Goal: Complete application form

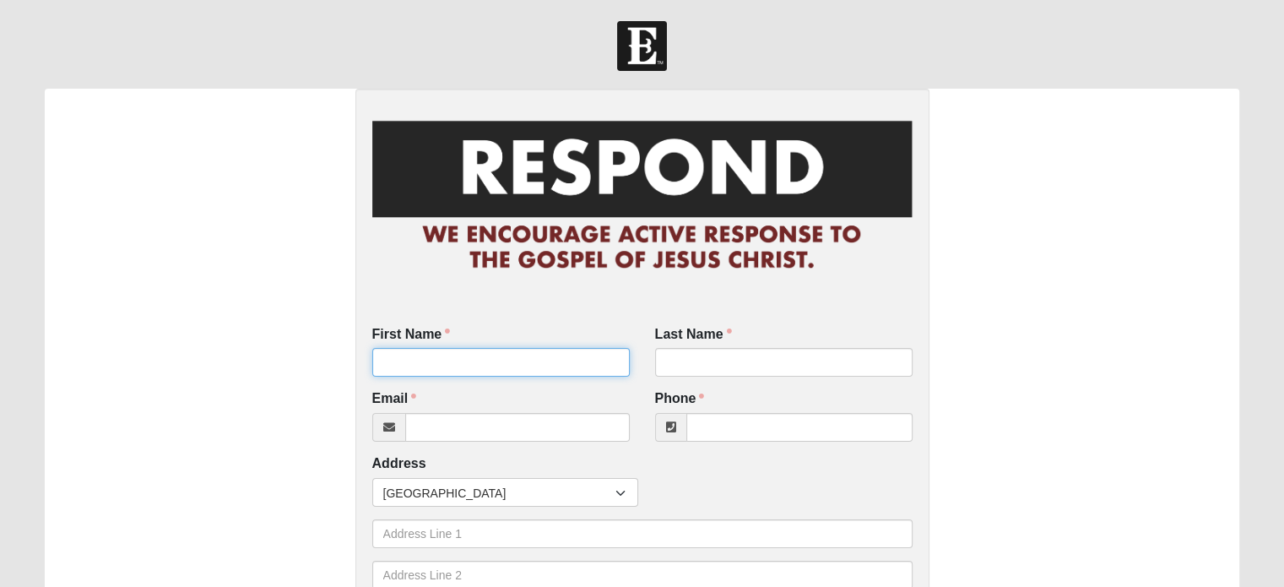
drag, startPoint x: 0, startPoint y: 0, endPoint x: 500, endPoint y: 354, distance: 612.8
click at [500, 354] on input "First Name" at bounding box center [500, 362] width 257 height 29
type input "[PERSON_NAME]"
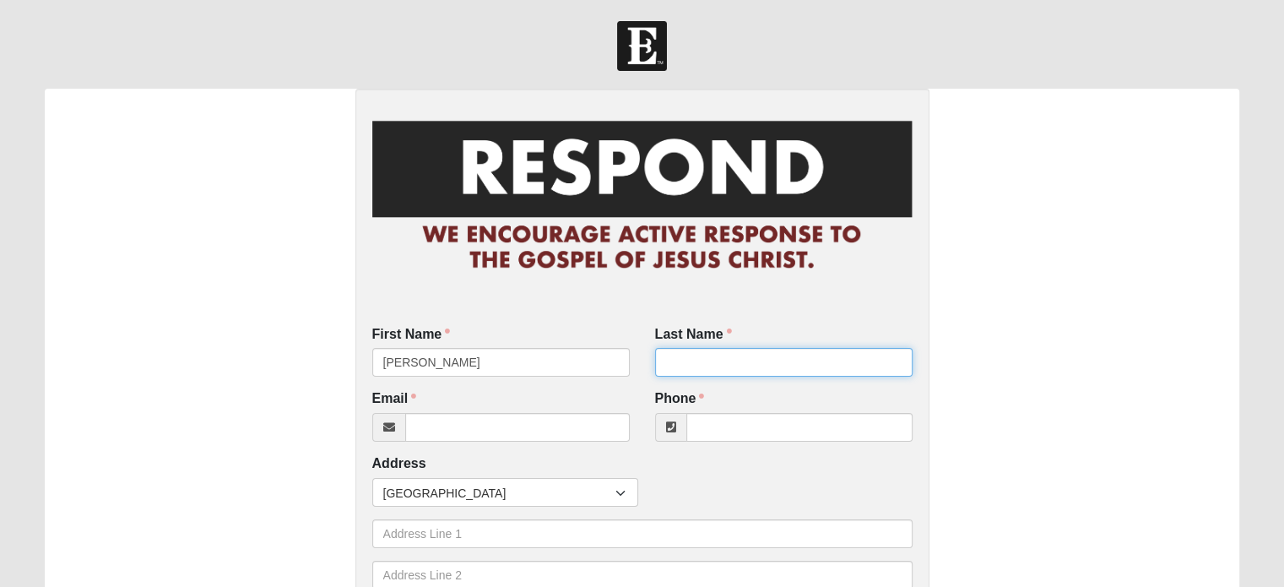
type input "Zittrower"
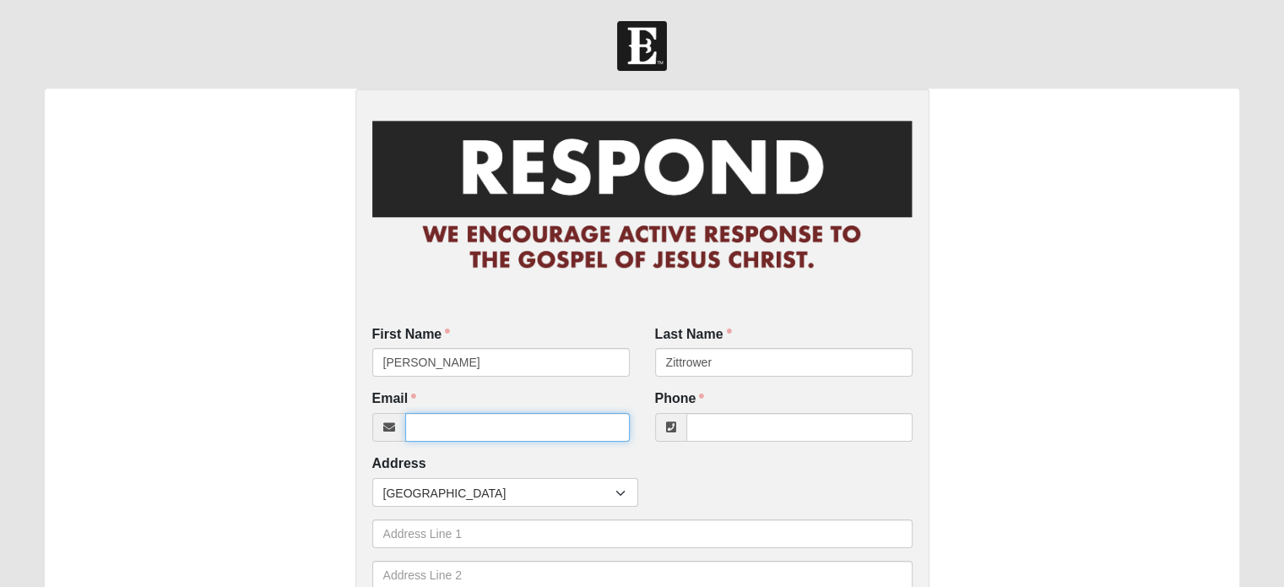
type input "[EMAIL_ADDRESS][DOMAIN_NAME]"
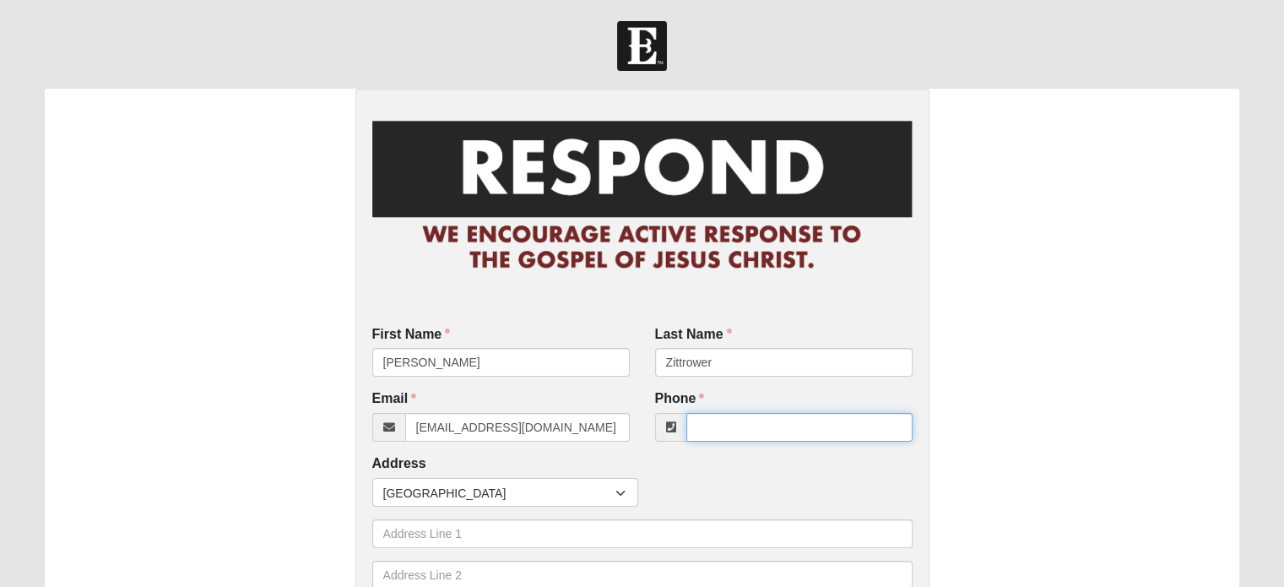
type input "9044225706"
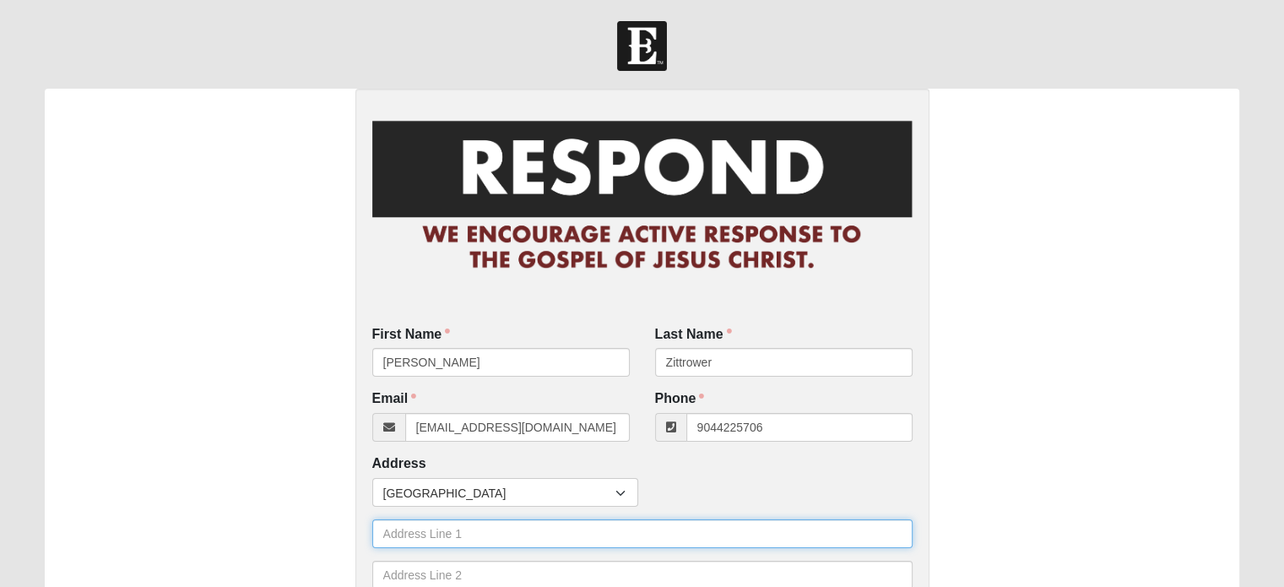
type input "[STREET_ADDRESS]"
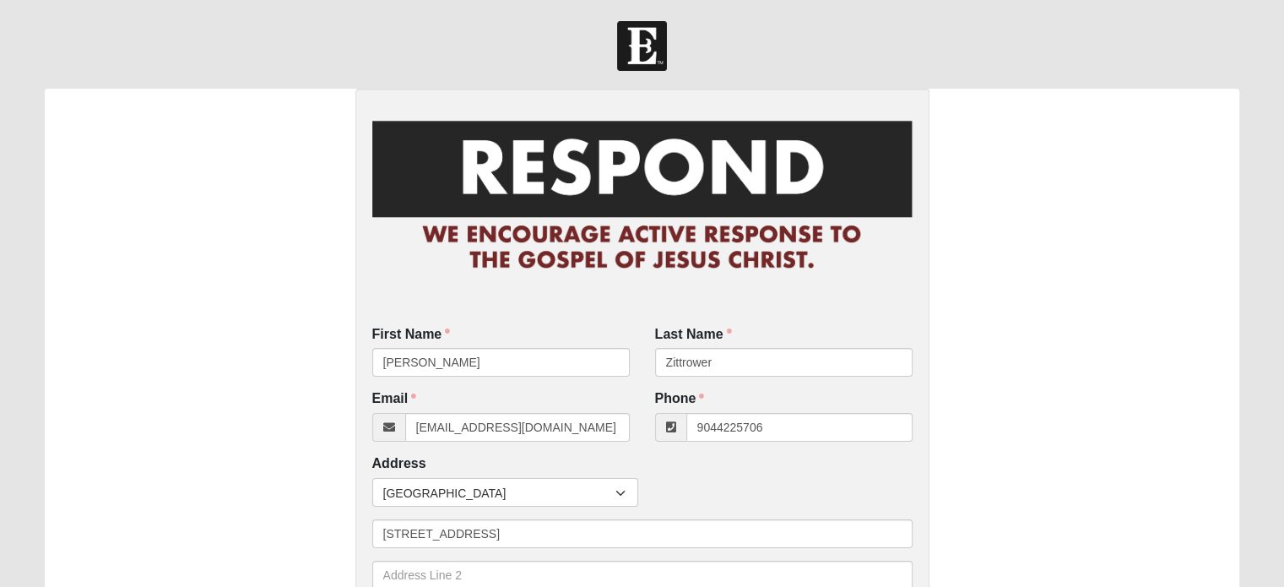
type input "[GEOGRAPHIC_DATA]"
type input "32246"
type input "[PHONE_NUMBER]"
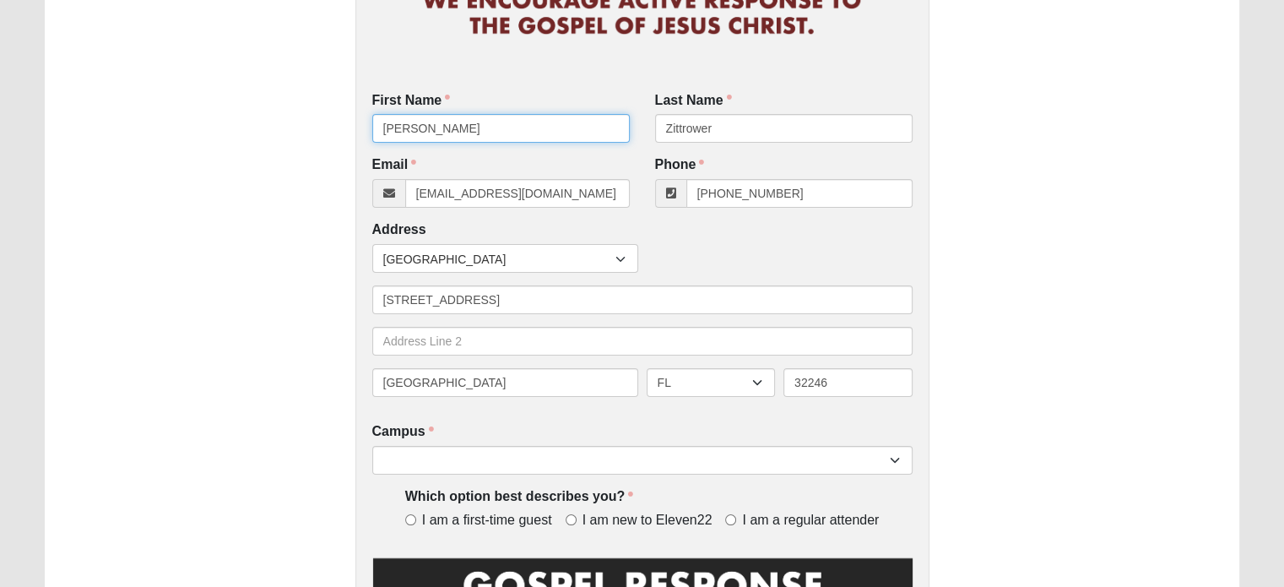
scroll to position [263, 0]
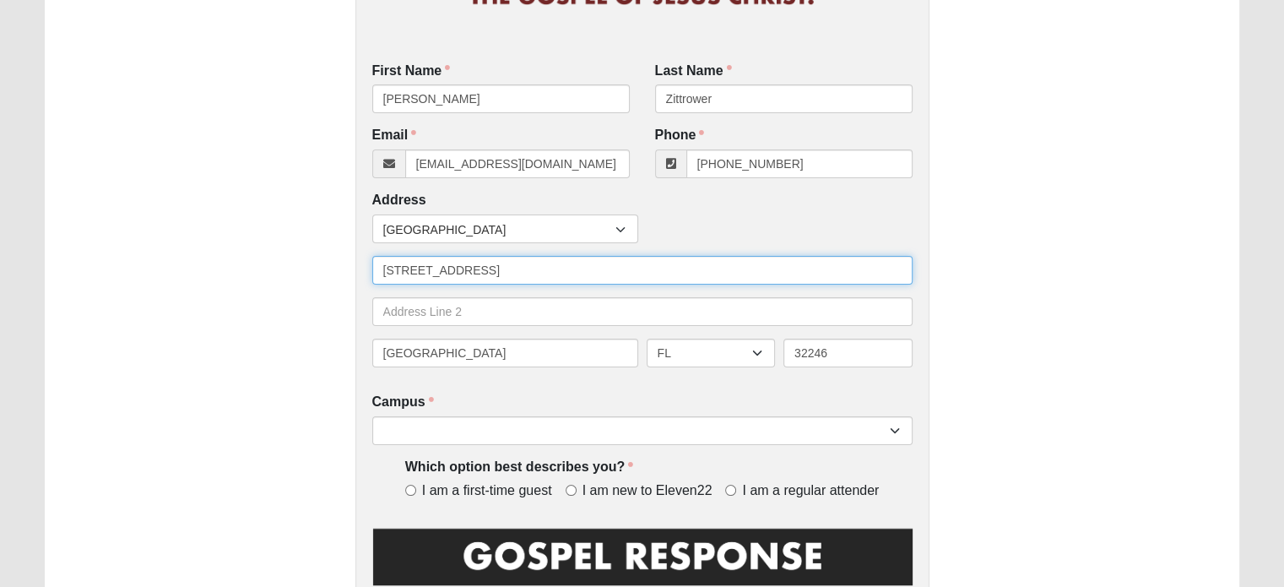
drag, startPoint x: 495, startPoint y: 271, endPoint x: 376, endPoint y: 286, distance: 120.8
click at [376, 286] on div "Countries [GEOGRAPHIC_DATA] ------------------------ [GEOGRAPHIC_DATA] [GEOGRAP…" at bounding box center [642, 296] width 540 height 165
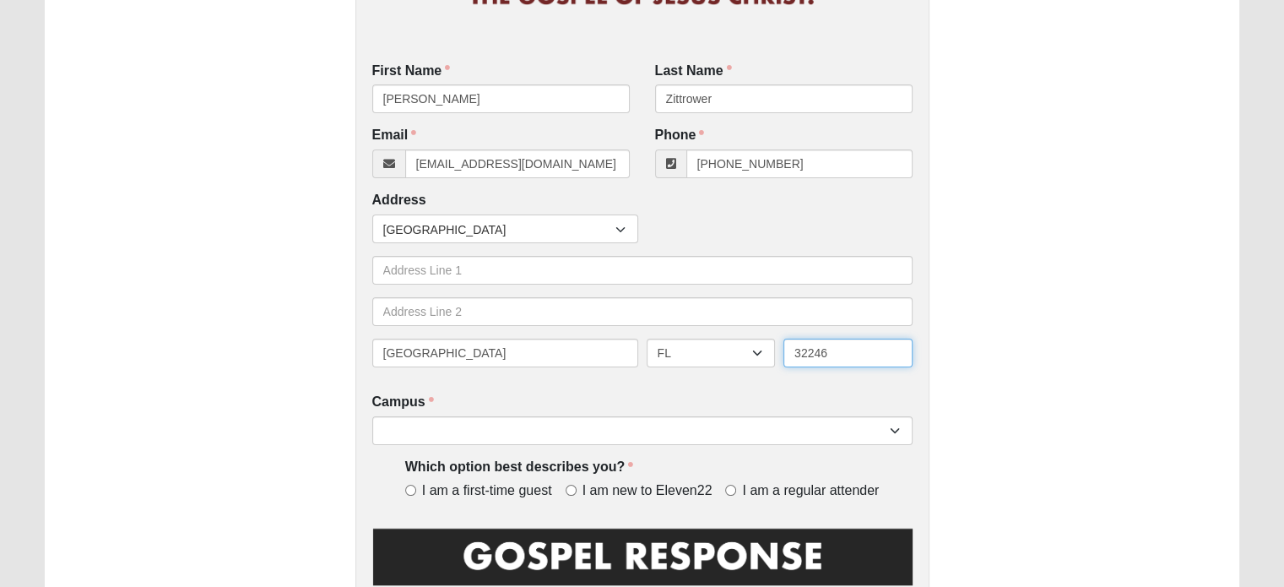
drag, startPoint x: 879, startPoint y: 348, endPoint x: 756, endPoint y: 360, distance: 123.9
click at [756, 360] on div "[GEOGRAPHIC_DATA] AL AK AS AR AZ CA CO CT DE DC FM [GEOGRAPHIC_DATA] [GEOGRAPHI…" at bounding box center [642, 358] width 549 height 41
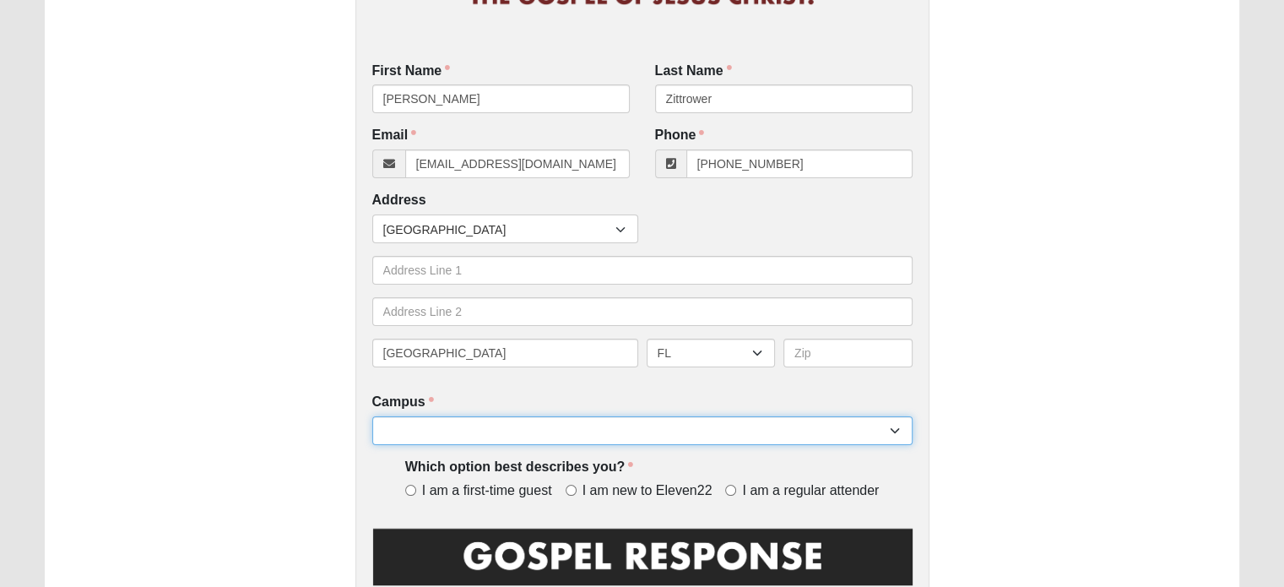
click at [797, 433] on select "Arlington Baymeadows Eleven22 Online [PERSON_NAME][GEOGRAPHIC_DATA] Jesup [GEOG…" at bounding box center [642, 430] width 540 height 29
select select "3"
click at [372, 416] on select "Arlington Baymeadows Eleven22 Online [PERSON_NAME][GEOGRAPHIC_DATA] Jesup [GEOG…" at bounding box center [642, 430] width 540 height 29
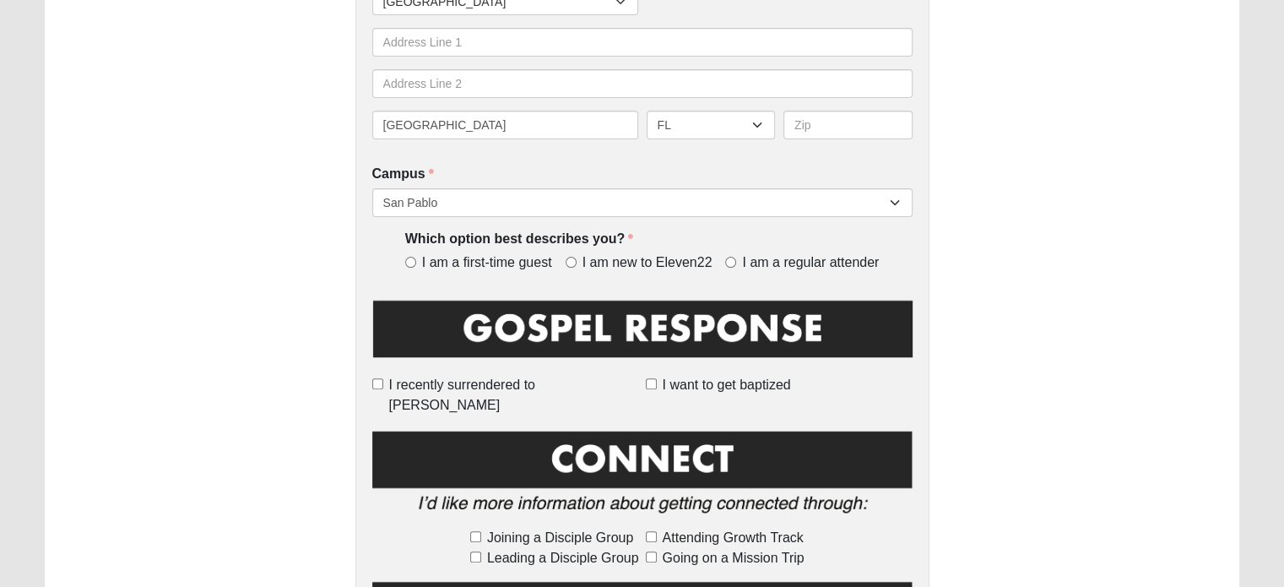
scroll to position [505, 0]
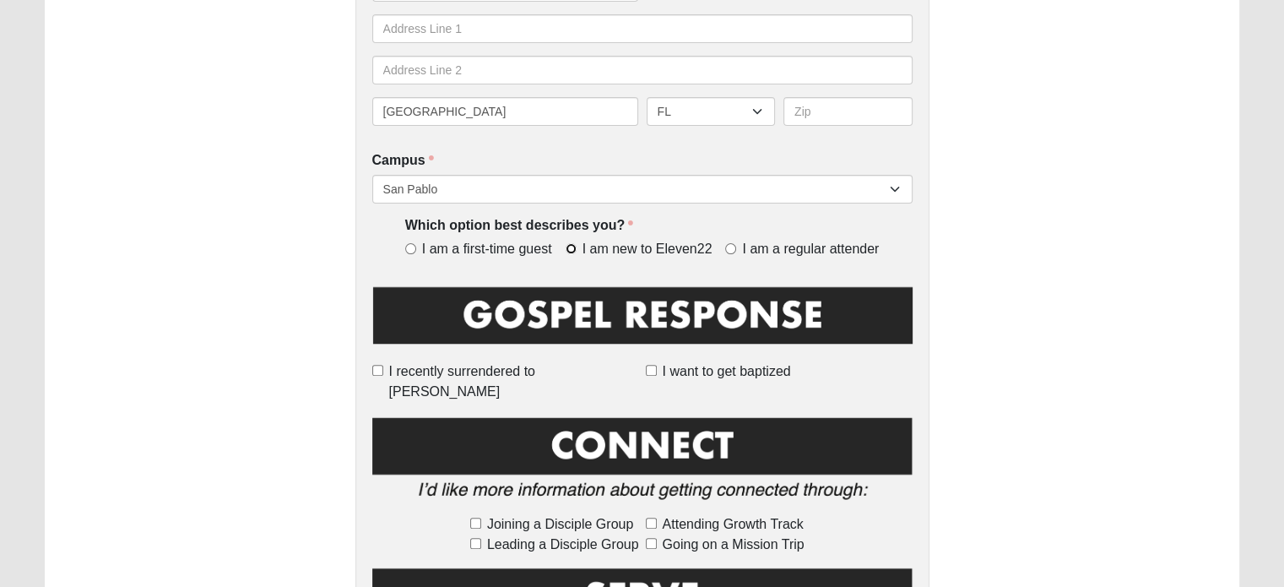
click at [570, 251] on input "I am new to Eleven22" at bounding box center [570, 248] width 11 height 11
radio input "true"
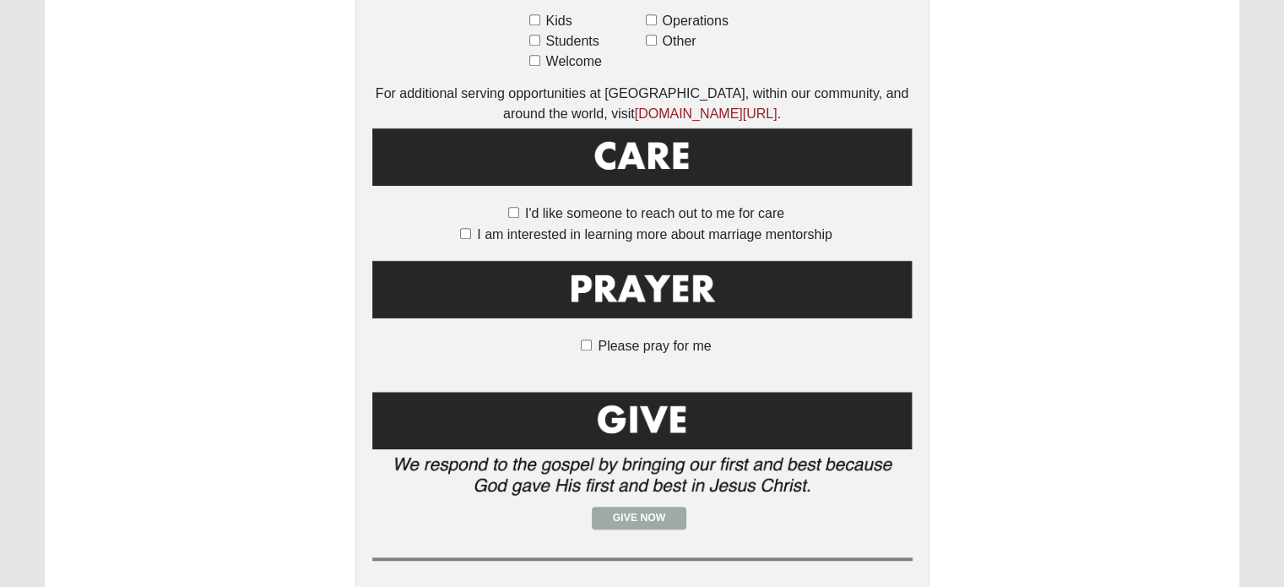
scroll to position [1167, 0]
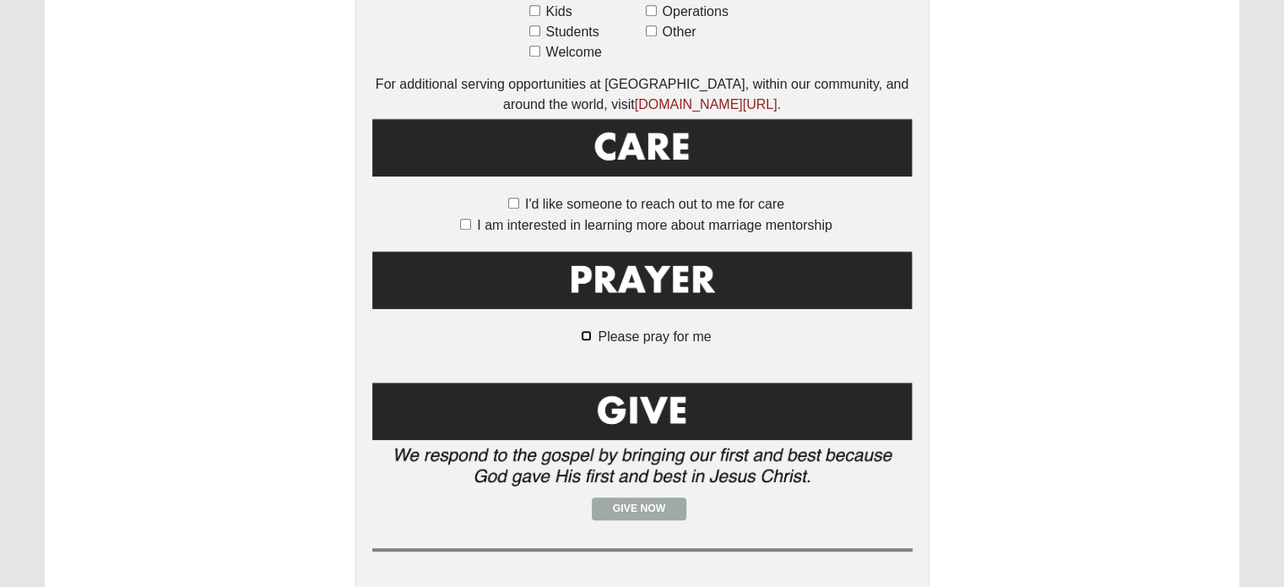
click at [587, 330] on input "Please pray for me" at bounding box center [586, 335] width 11 height 11
checkbox input "true"
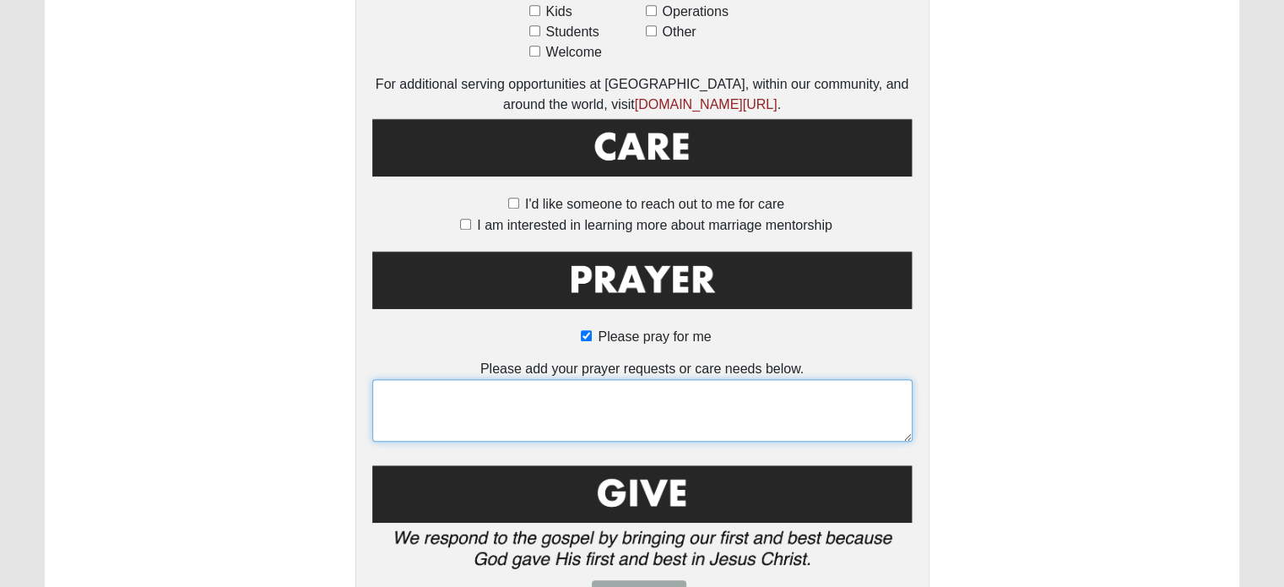
click at [737, 392] on textarea at bounding box center [642, 410] width 540 height 62
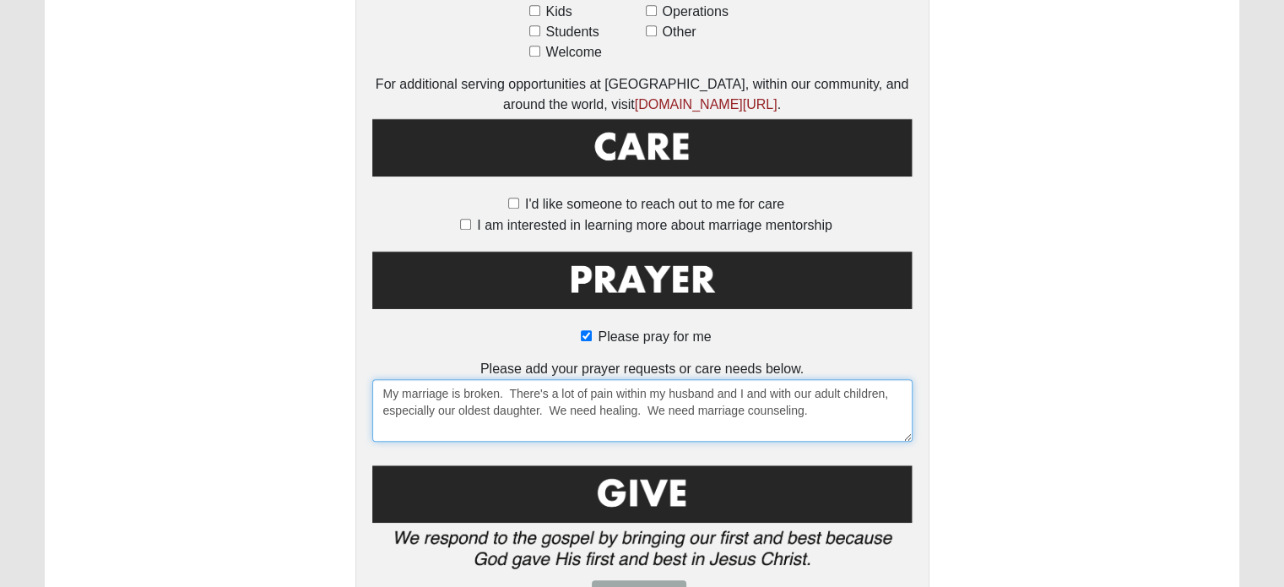
click at [826, 390] on textarea "My marriage is broken. There's a lot of pain within my husband and I and with o…" at bounding box center [642, 410] width 540 height 62
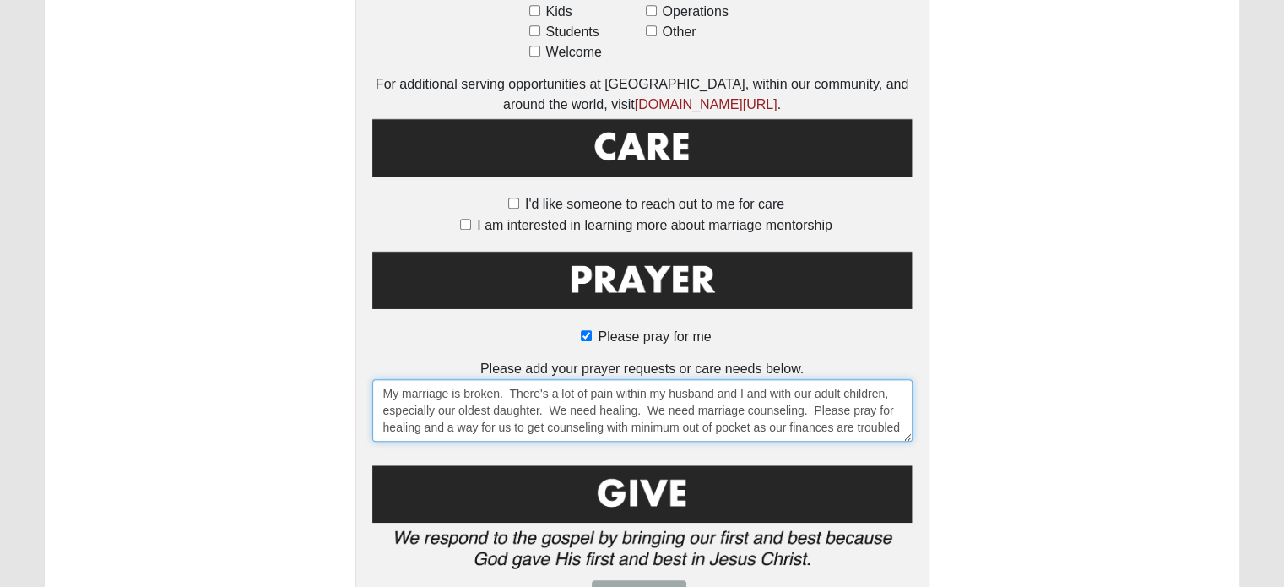
scroll to position [10, 0]
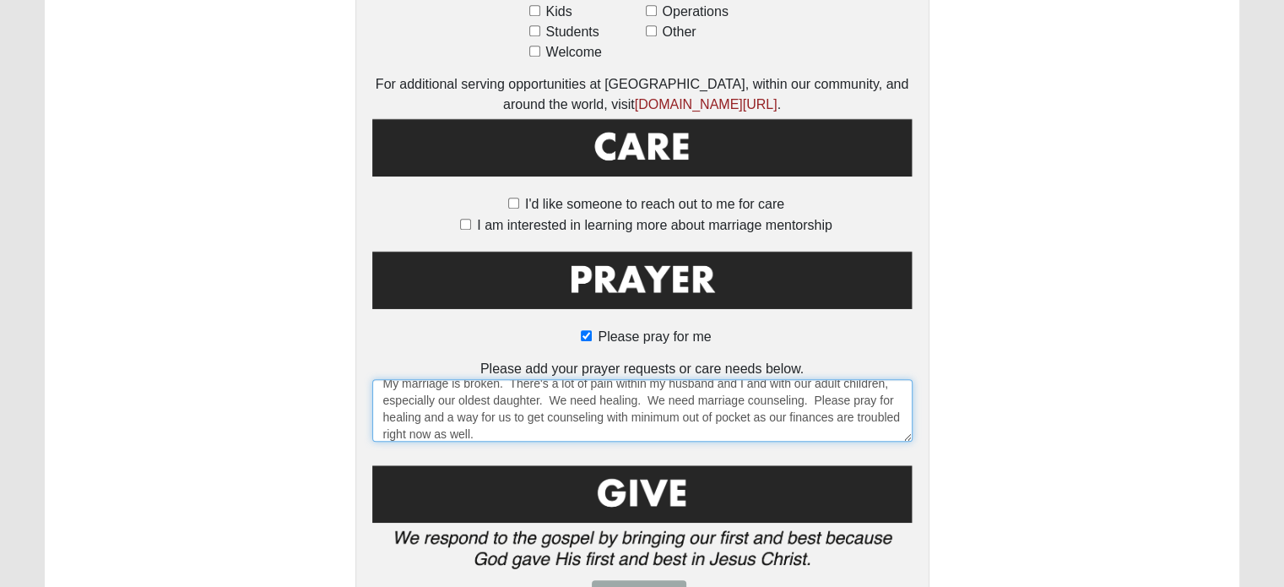
type textarea "My marriage is broken. There's a lot of pain within my husband and I and with o…"
